Goal: Communication & Community: Answer question/provide support

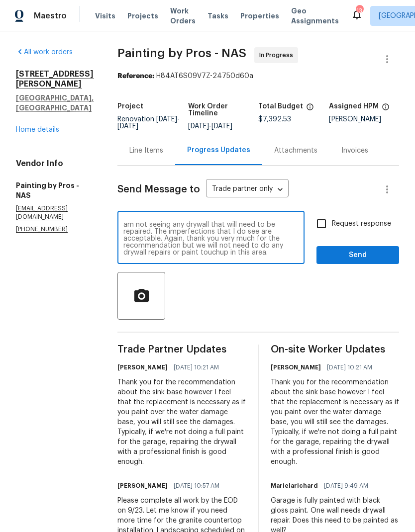
scroll to position [7, 0]
type textarea "I came by the property to get eyes on the garage. I am not seeing any drywall t…"
click at [359, 299] on div at bounding box center [258, 296] width 282 height 48
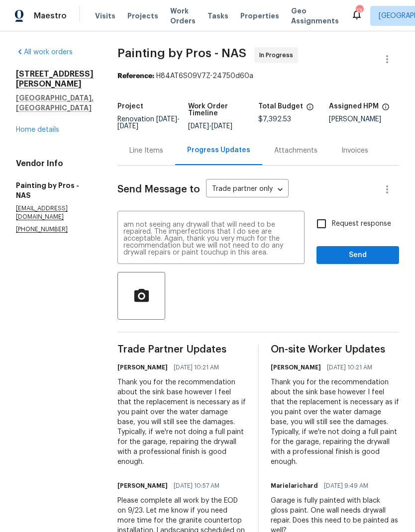
click at [282, 194] on body "Maestro Visits Projects Work Orders Tasks Properties Geo Assignments 13 [GEOGRA…" at bounding box center [207, 266] width 415 height 532
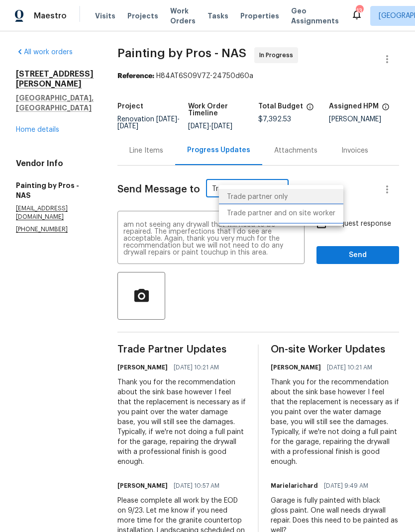
click at [318, 215] on li "Trade partner and on site worker" at bounding box center [281, 214] width 124 height 16
type input "Trade Partner and On-Site Worker"
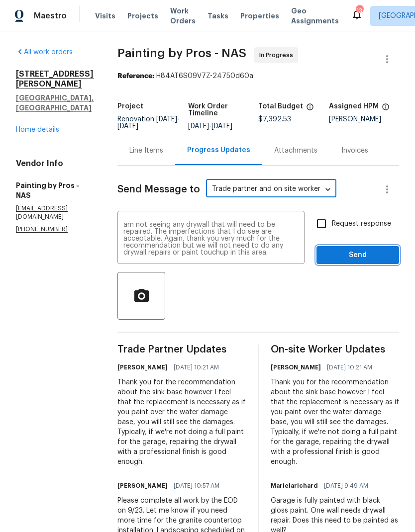
click at [369, 262] on span "Send" at bounding box center [357, 255] width 67 height 12
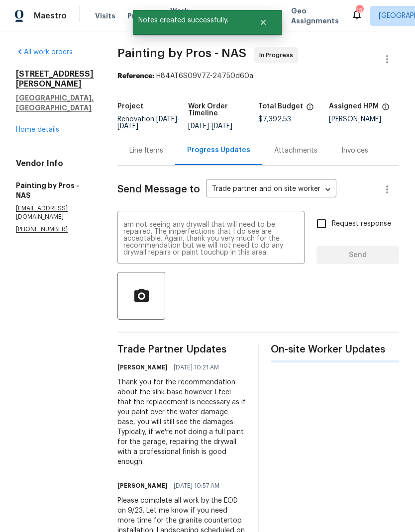
scroll to position [0, 0]
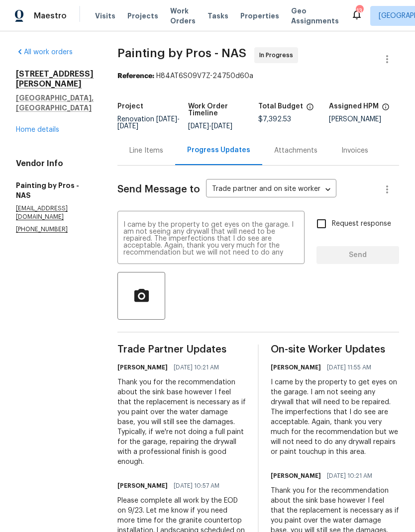
click at [196, 240] on textarea "I came by the property to get eyes on the garage. I am not seeing any drywall t…" at bounding box center [210, 238] width 175 height 35
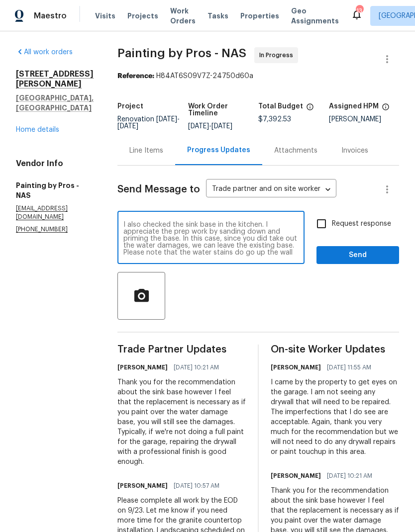
type textarea "I also checked the sink base in the kitchen. I appreciate the prep work by sand…"
click at [148, 302] on icon "button" at bounding box center [141, 295] width 14 height 13
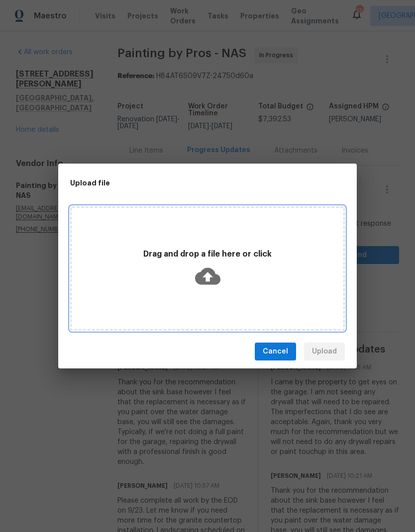
click at [207, 274] on icon at bounding box center [207, 276] width 25 height 25
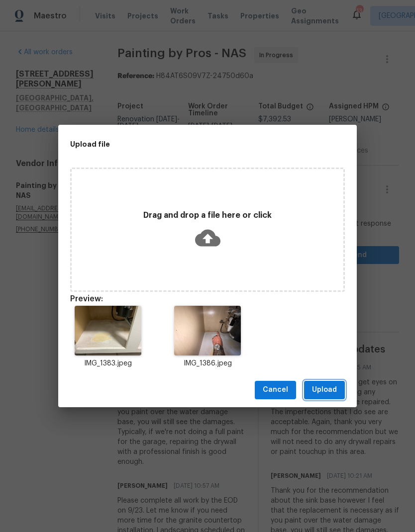
click at [322, 387] on span "Upload" at bounding box center [324, 390] width 25 height 12
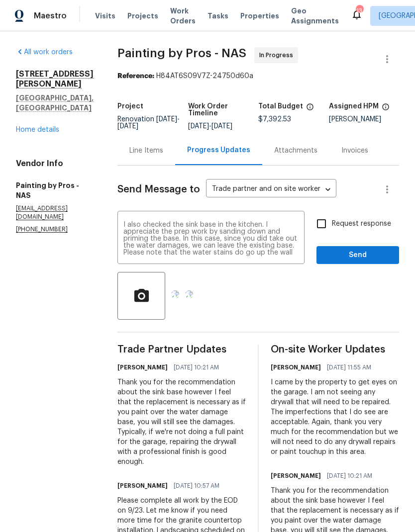
click at [323, 223] on input "Request response" at bounding box center [321, 223] width 21 height 21
checkbox input "true"
click at [349, 260] on span "Send" at bounding box center [357, 255] width 67 height 12
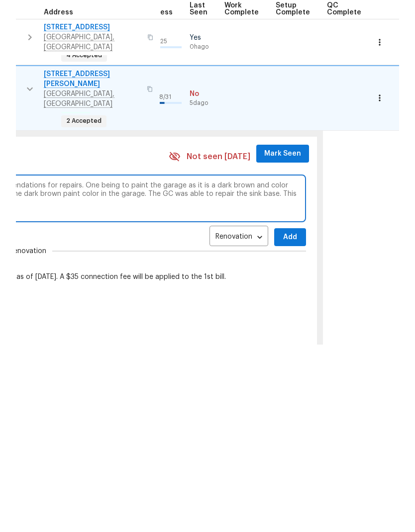
scroll to position [8, 476]
type textarea "Progress visit. Paint is nearly complete minus touchups. GC had a few recommend…"
click at [287, 419] on span "Add" at bounding box center [291, 425] width 16 height 12
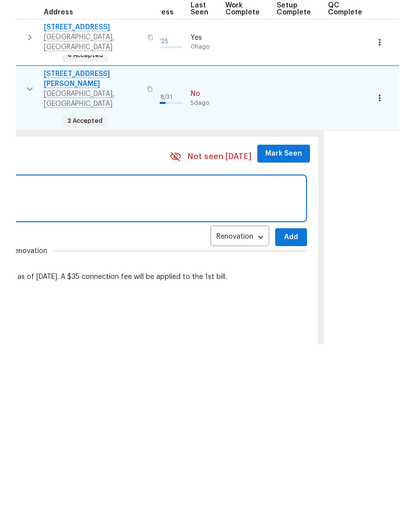
scroll to position [40, 0]
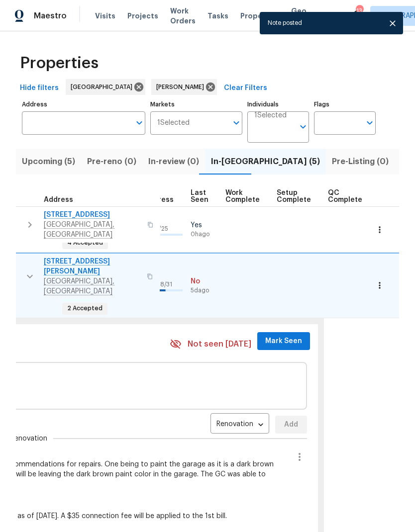
click at [278, 332] on button "Mark Seen" at bounding box center [283, 341] width 53 height 18
